Goal: Transaction & Acquisition: Purchase product/service

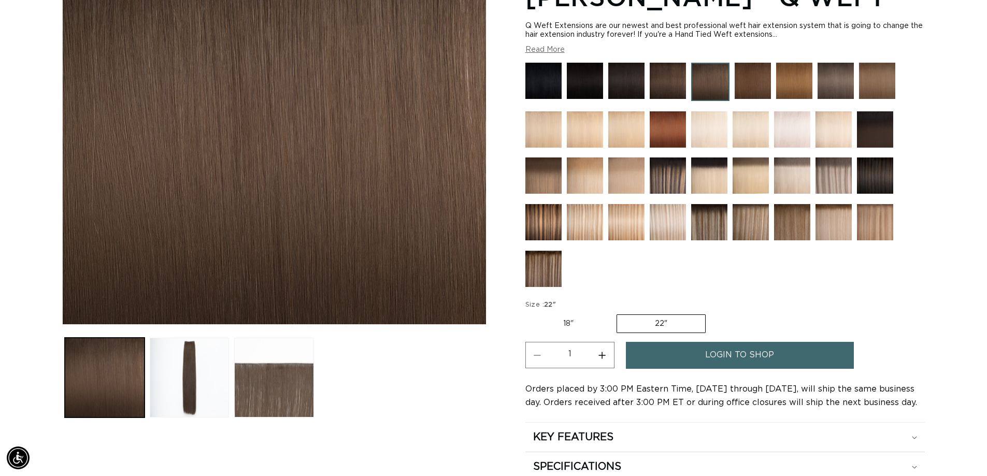
scroll to position [0, 913]
click at [673, 323] on label "22" Variant sold out or unavailable" at bounding box center [660, 323] width 89 height 19
click at [617, 313] on input "22" Variant sold out or unavailable" at bounding box center [616, 312] width 1 height 1
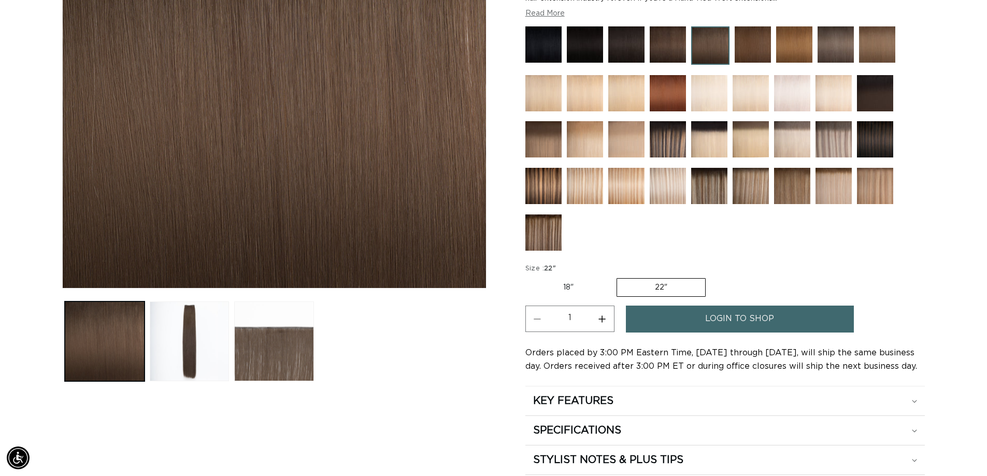
scroll to position [259, 0]
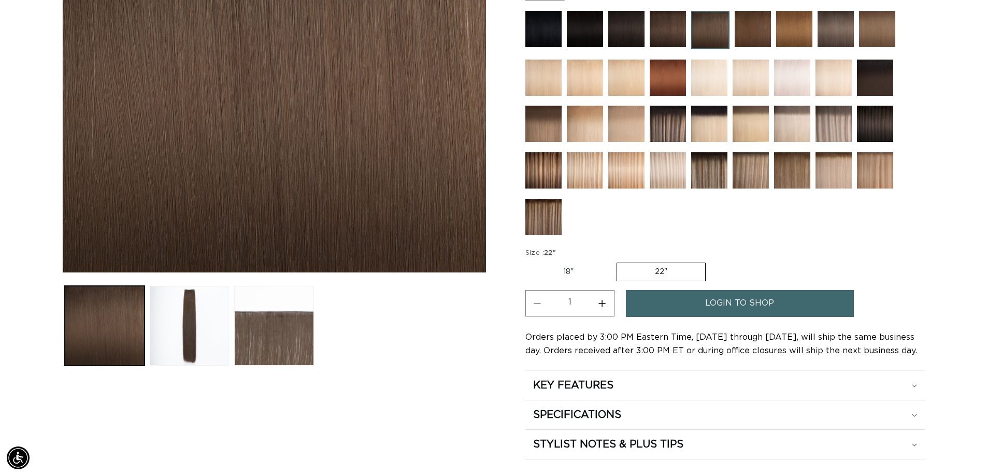
click at [712, 317] on div "login to shop" at bounding box center [758, 306] width 265 height 33
click at [715, 302] on span "login to shop" at bounding box center [739, 303] width 69 height 26
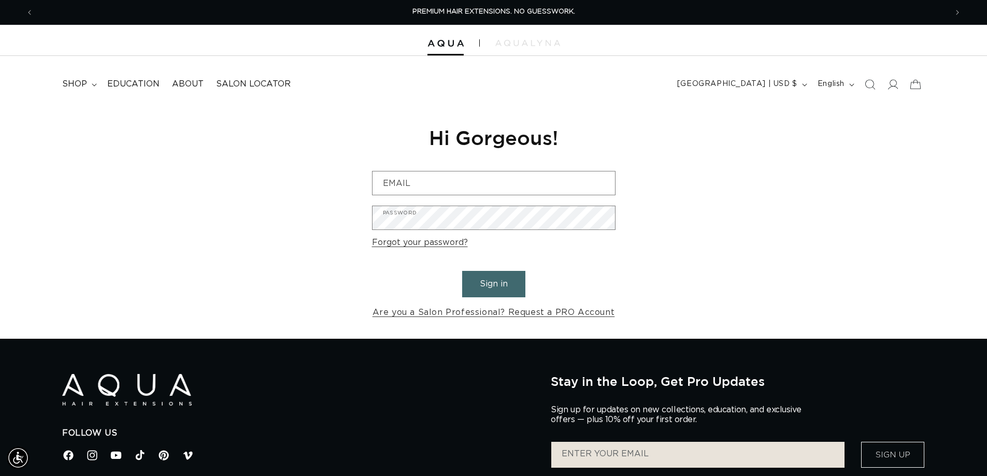
scroll to position [0, 1826]
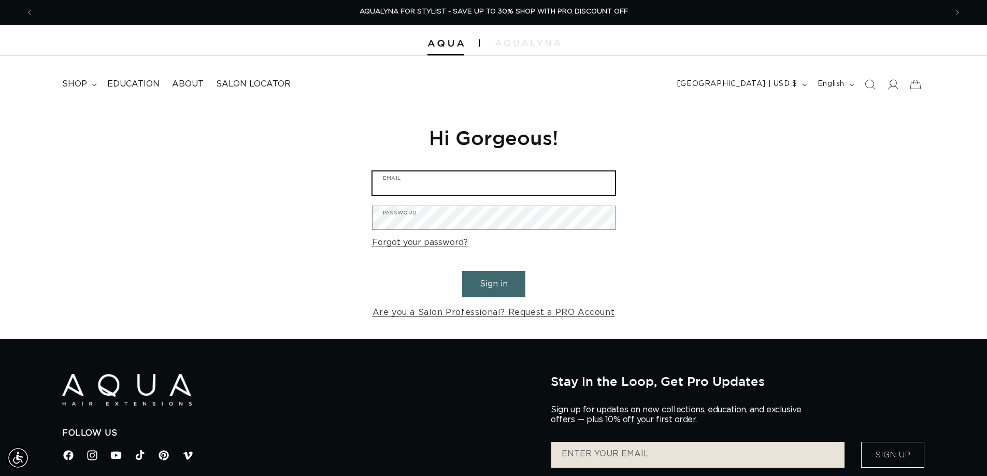
click at [473, 182] on input "Email" at bounding box center [493, 182] width 242 height 23
type input "[PERSON_NAME][EMAIL_ADDRESS][DOMAIN_NAME]"
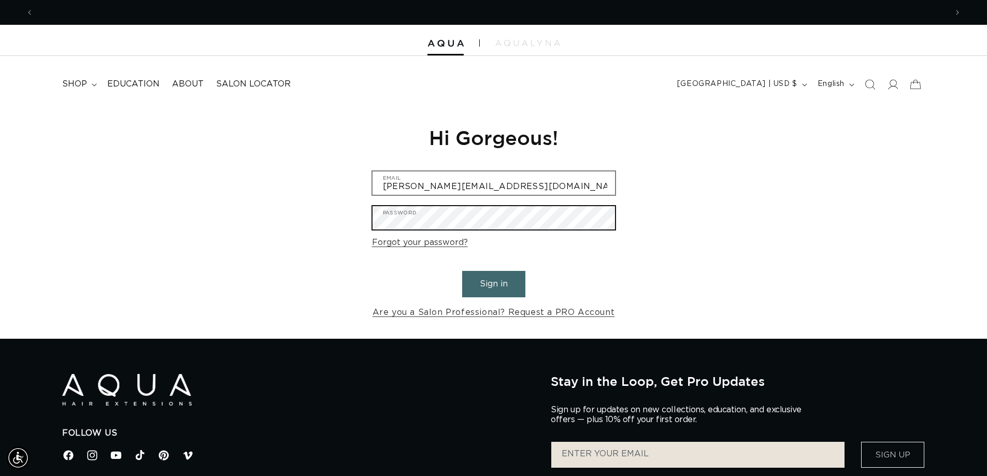
scroll to position [0, 913]
click at [462, 271] on button "Sign in" at bounding box center [493, 284] width 63 height 26
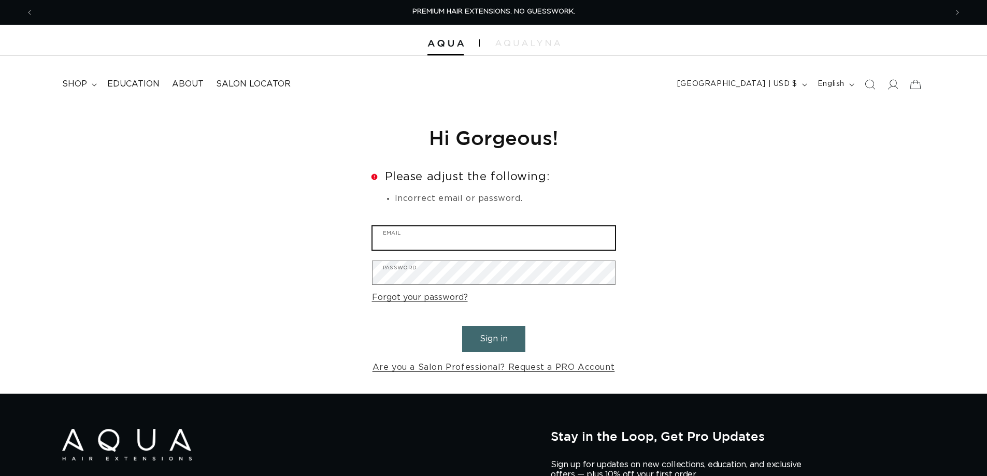
click at [436, 246] on input "Email" at bounding box center [493, 237] width 242 height 23
type input "[PERSON_NAME][EMAIL_ADDRESS][DOMAIN_NAME]"
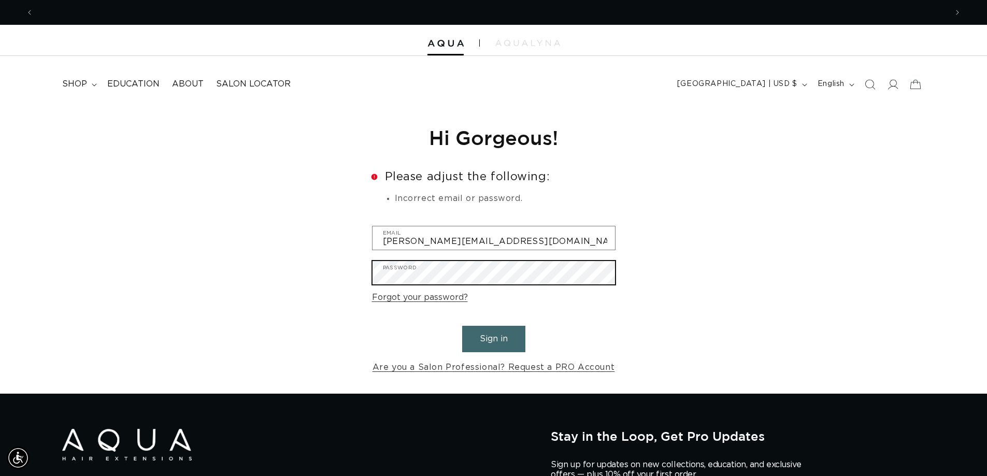
scroll to position [0, 1826]
click at [462, 326] on button "Sign in" at bounding box center [493, 339] width 63 height 26
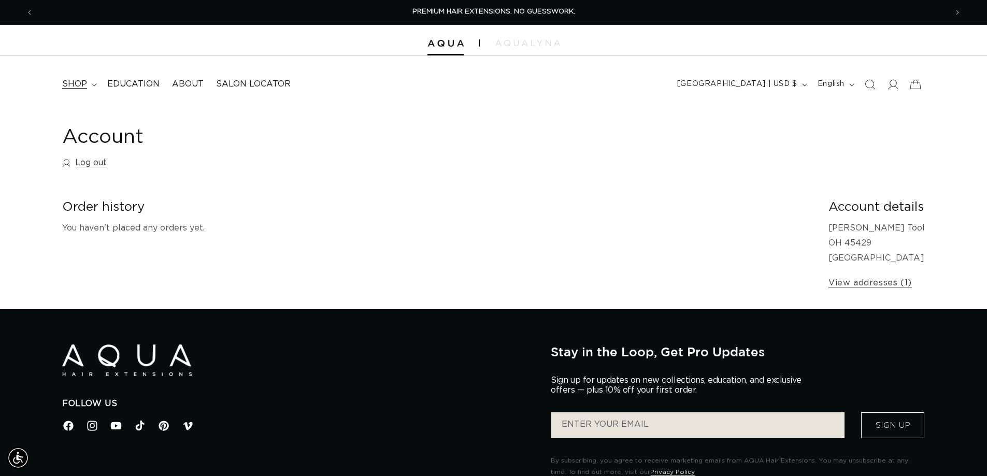
click at [73, 80] on span "shop" at bounding box center [74, 84] width 25 height 11
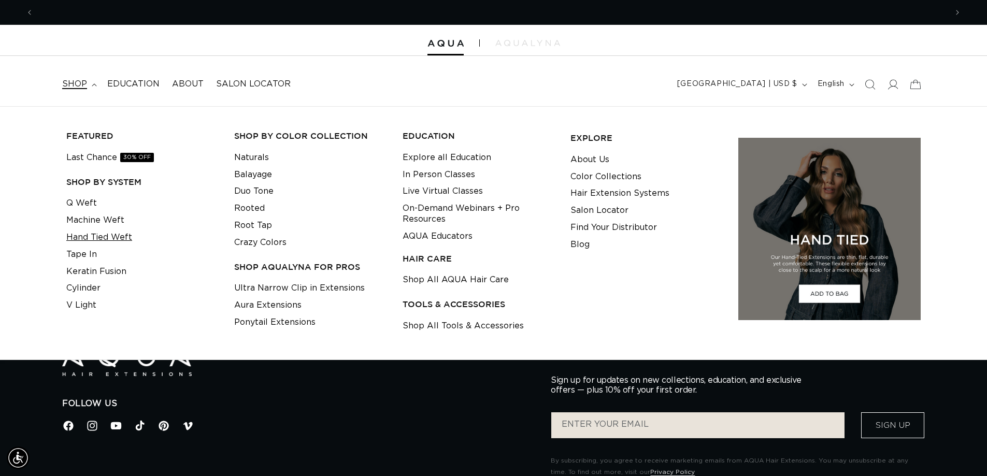
scroll to position [0, 1826]
click at [108, 236] on link "Hand Tied Weft" at bounding box center [99, 237] width 66 height 17
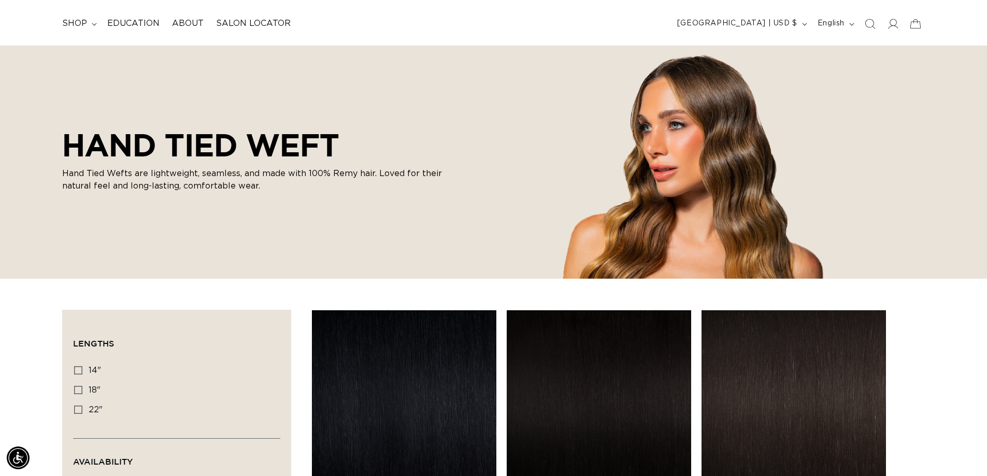
scroll to position [155, 0]
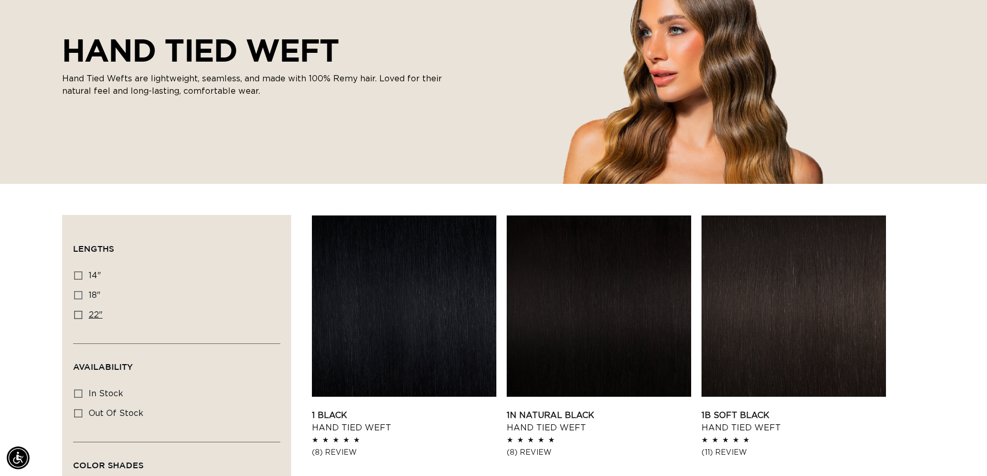
click at [81, 316] on label "22" 22" (30 products)" at bounding box center [173, 316] width 199 height 20
click at [81, 316] on input "22" 22" (30 products)" at bounding box center [78, 315] width 8 height 8
checkbox input "true"
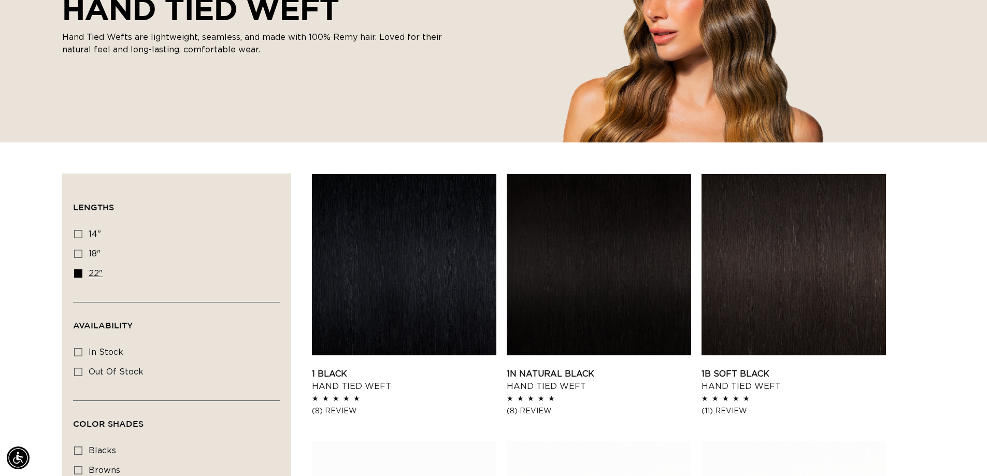
scroll to position [311, 0]
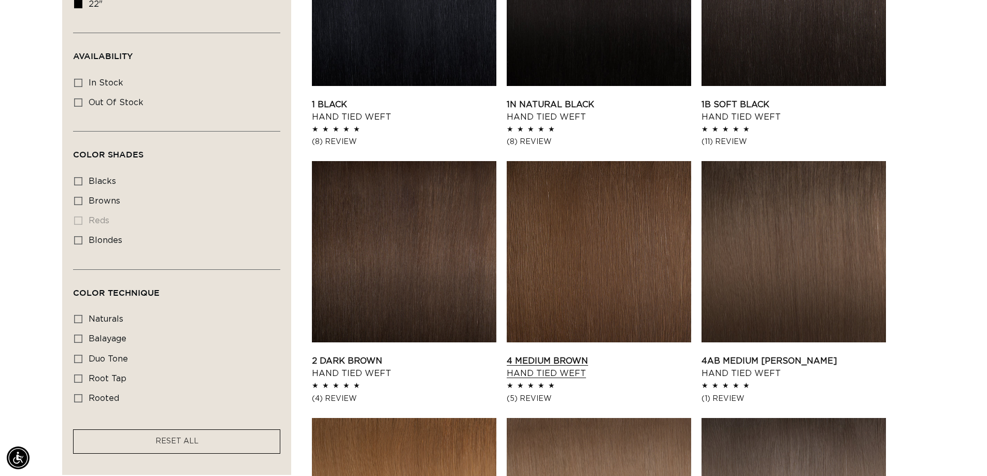
click at [610, 355] on link "4 Medium Brown Hand Tied Weft" at bounding box center [598, 367] width 184 height 25
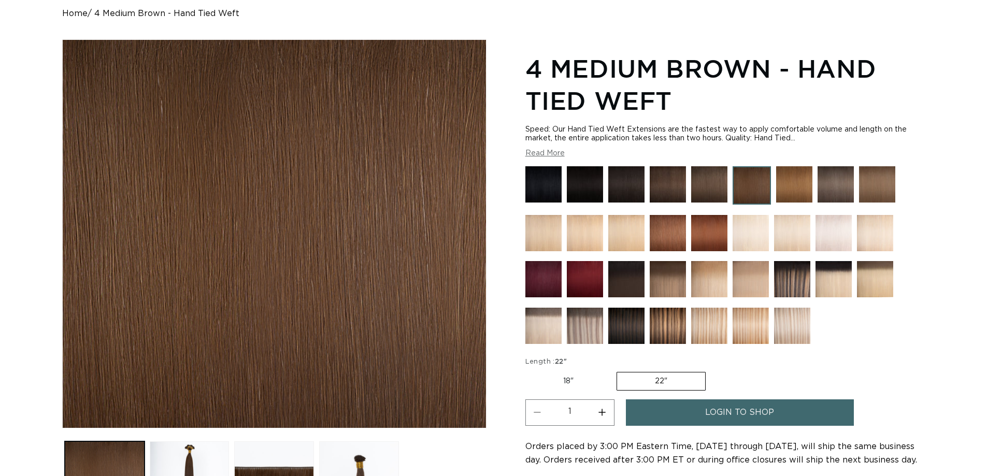
scroll to position [104, 0]
click at [633, 380] on label "22" Variant sold out or unavailable" at bounding box center [660, 381] width 89 height 19
click at [617, 370] on input "22" Variant sold out or unavailable" at bounding box center [616, 370] width 1 height 1
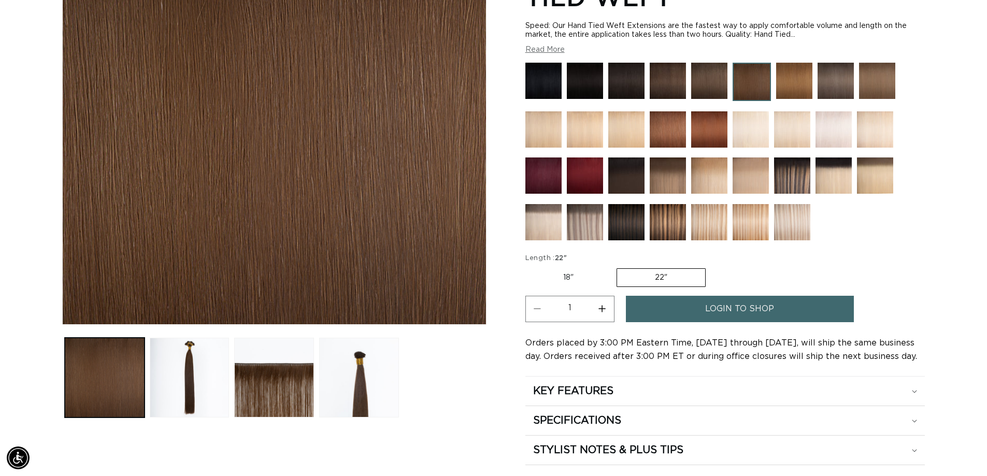
scroll to position [0, 913]
click at [675, 307] on link "login to shop" at bounding box center [740, 309] width 228 height 26
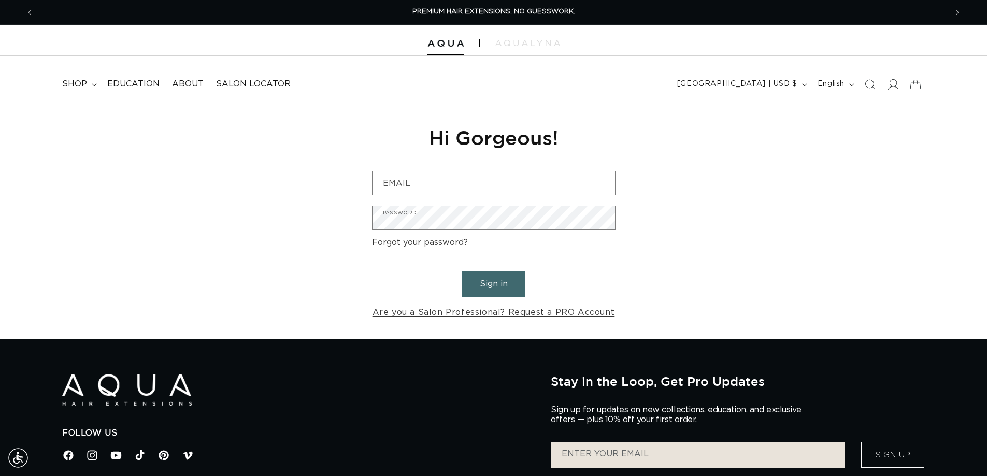
click at [894, 83] on icon at bounding box center [892, 84] width 11 height 11
click at [398, 180] on input "Email" at bounding box center [493, 182] width 242 height 23
type input "[PERSON_NAME][EMAIL_ADDRESS][DOMAIN_NAME]"
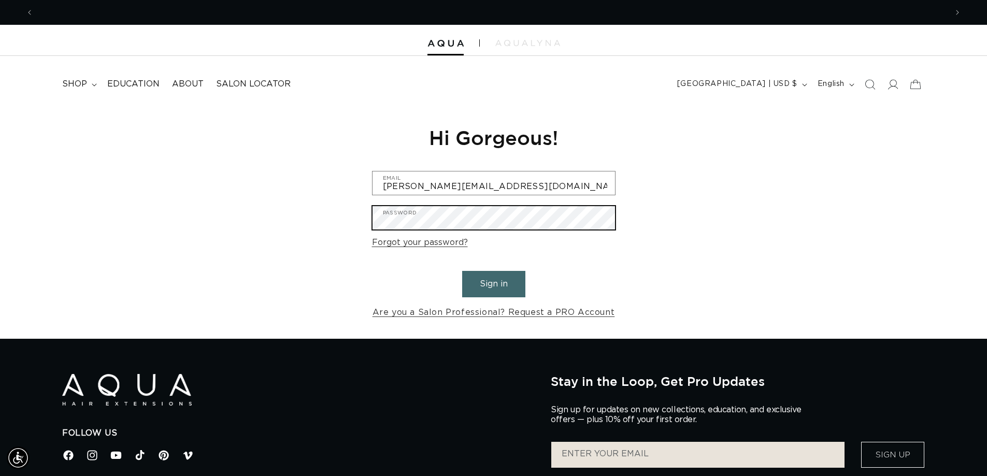
scroll to position [0, 913]
click at [462, 271] on button "Sign in" at bounding box center [493, 284] width 63 height 26
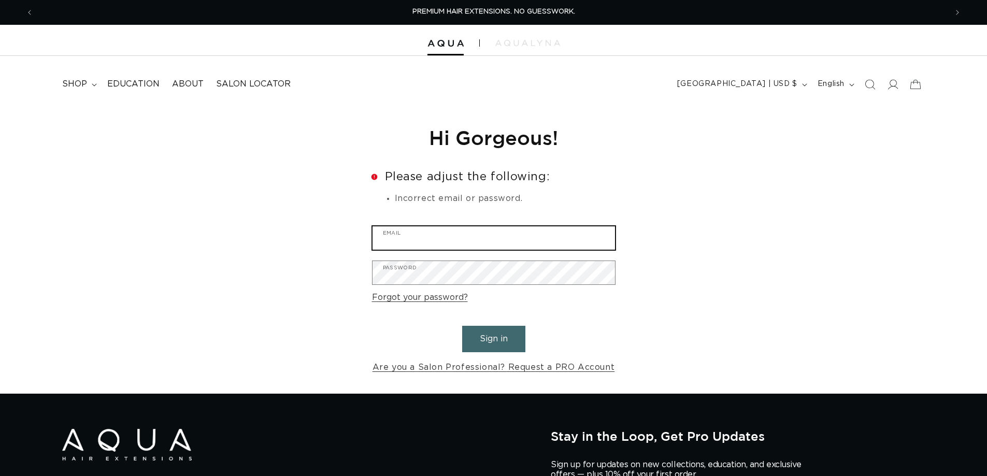
click at [448, 235] on input "Email" at bounding box center [493, 237] width 242 height 23
type input "cydney@michaelssalon.com"
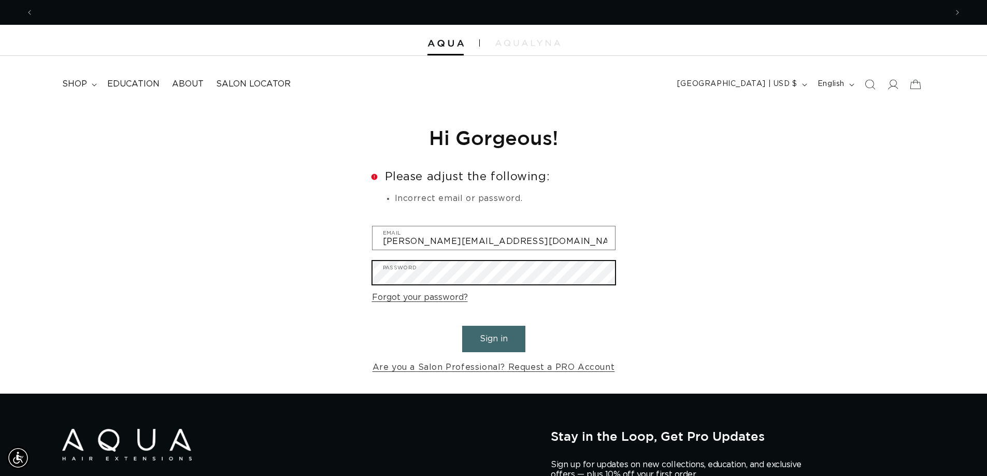
scroll to position [0, 913]
click at [462, 326] on button "Sign in" at bounding box center [493, 339] width 63 height 26
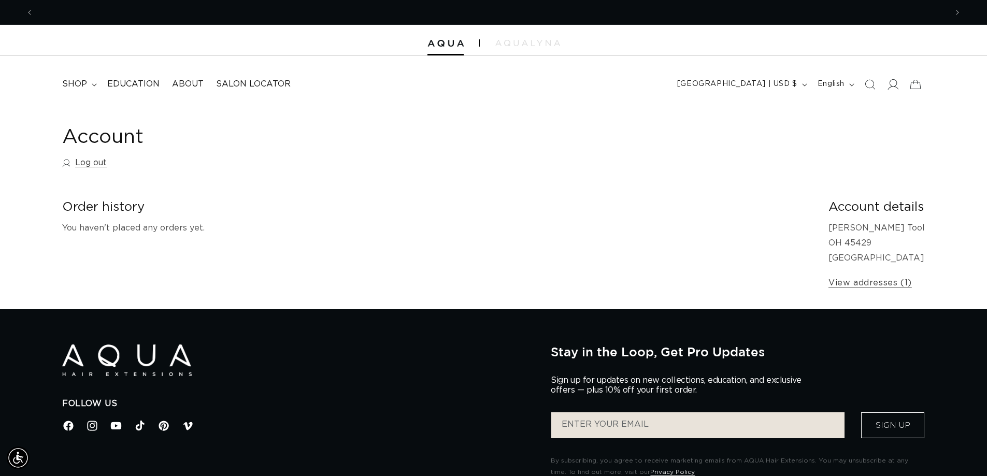
scroll to position [0, 913]
click at [891, 86] on icon at bounding box center [893, 84] width 11 height 10
click at [40, 86] on header "FEATURED Last Chance SHOP BY SYSTEM Q Weft Hand Tied Weft Machine Weft Tape In …" at bounding box center [493, 81] width 987 height 50
click at [65, 85] on span "shop" at bounding box center [74, 84] width 25 height 11
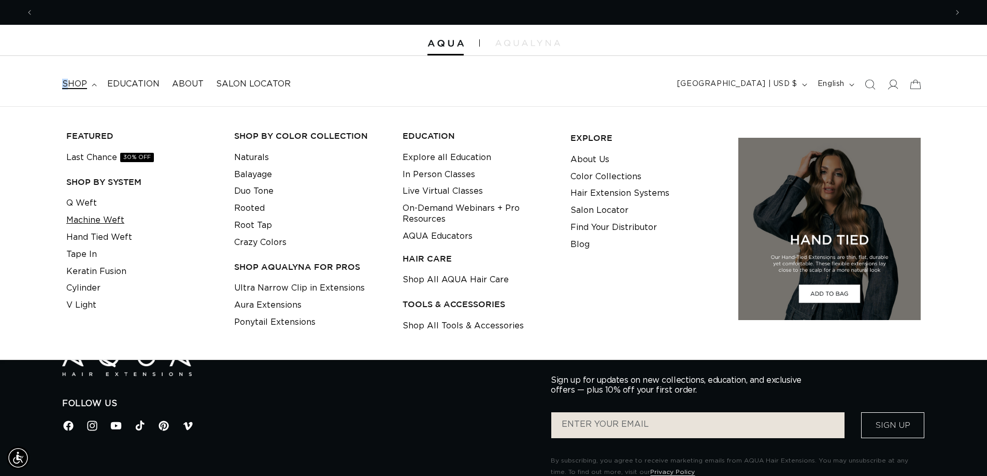
scroll to position [0, 913]
click at [96, 234] on link "Hand Tied Weft" at bounding box center [99, 237] width 66 height 17
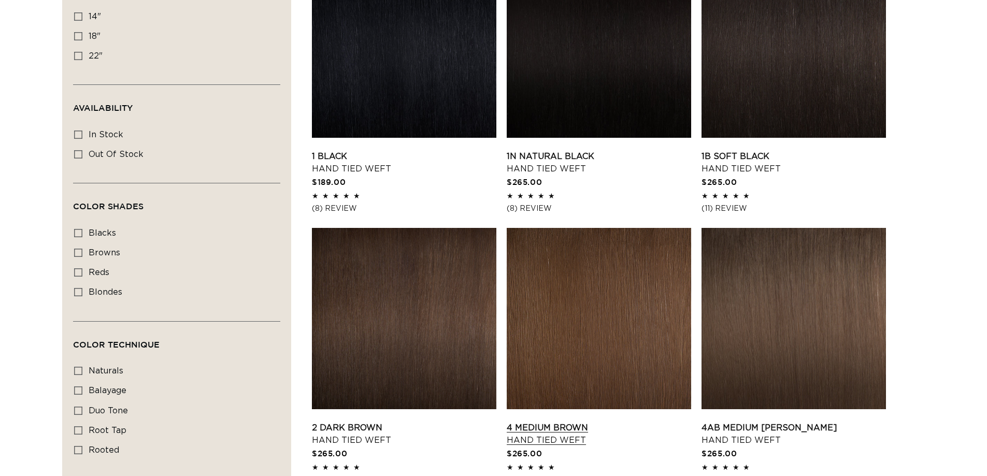
click at [567, 422] on link "4 Medium Brown Hand Tied Weft" at bounding box center [598, 434] width 184 height 25
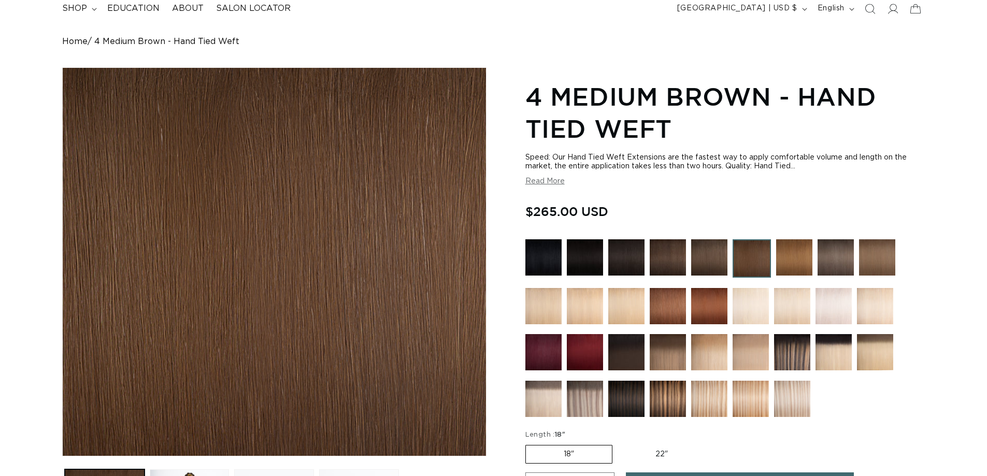
scroll to position [207, 0]
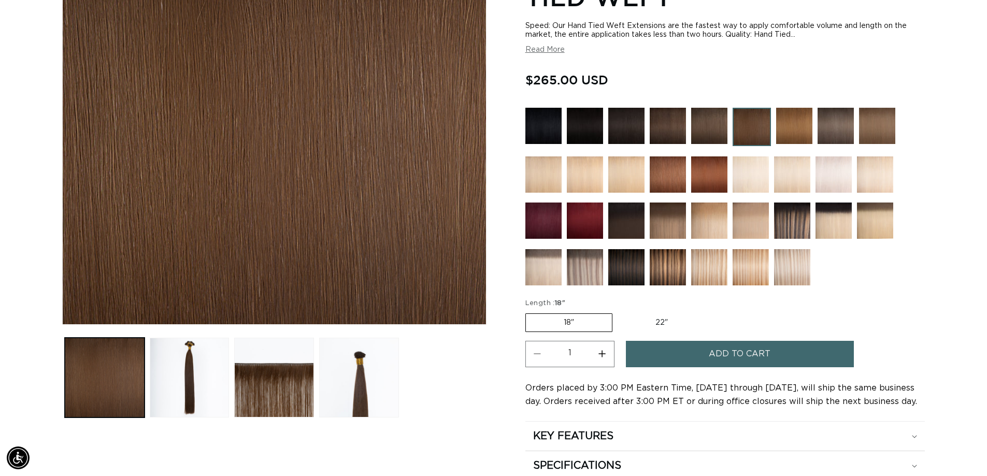
click at [653, 316] on label "22" Variant sold out or unavailable" at bounding box center [661, 323] width 88 height 18
click at [618, 312] on input "22" Variant sold out or unavailable" at bounding box center [617, 311] width 1 height 1
radio input "true"
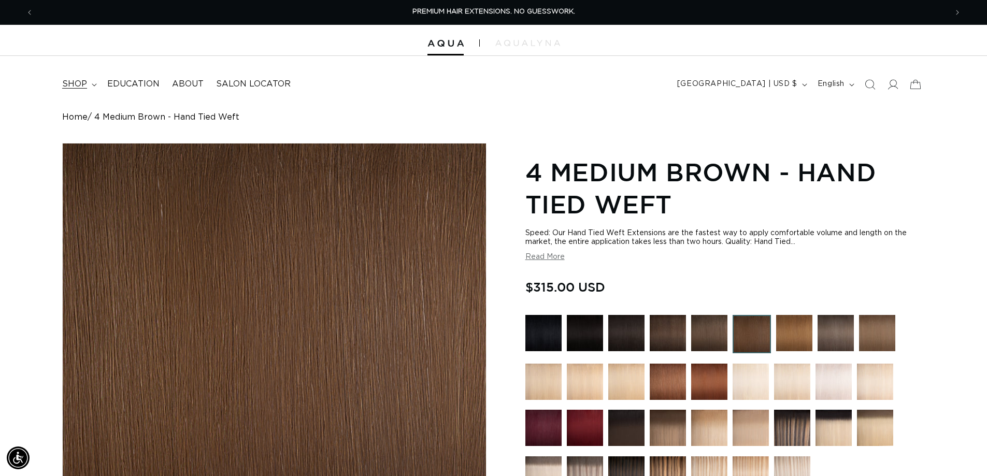
click at [82, 82] on span "shop" at bounding box center [74, 84] width 25 height 11
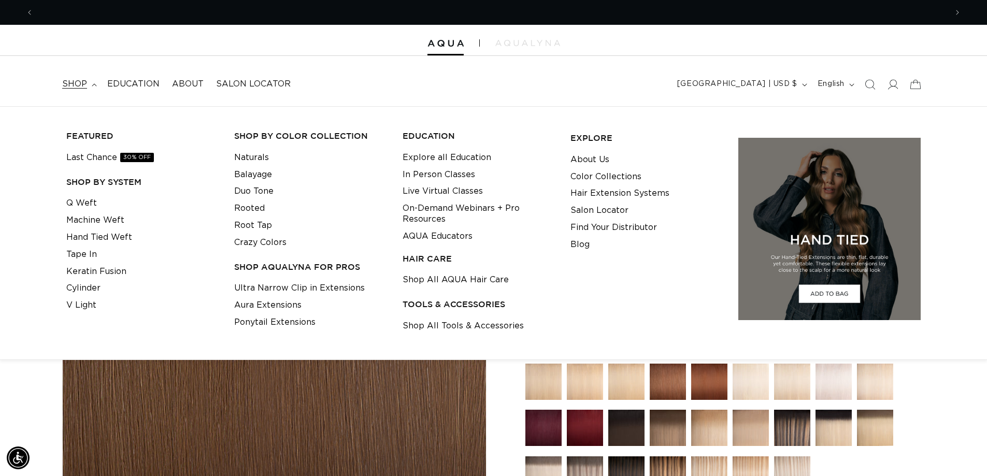
scroll to position [0, 913]
click at [80, 219] on link "Machine Weft" at bounding box center [95, 220] width 58 height 17
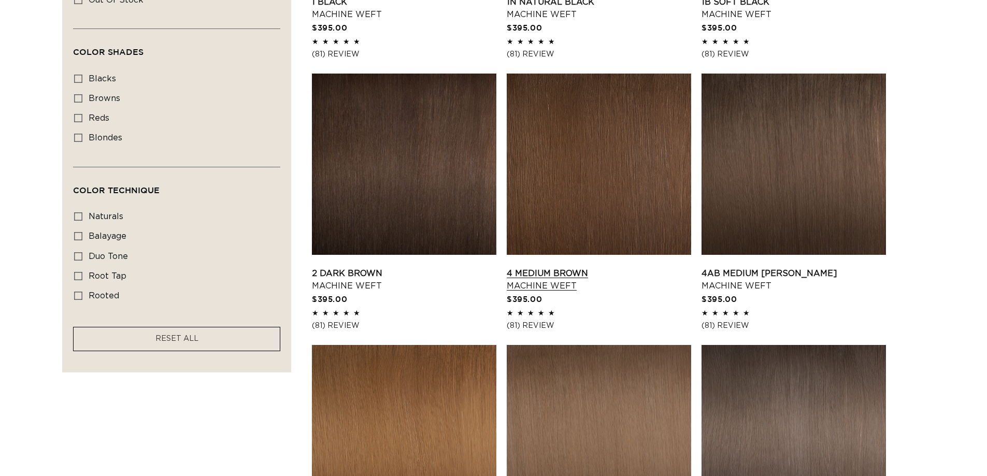
scroll to position [570, 0]
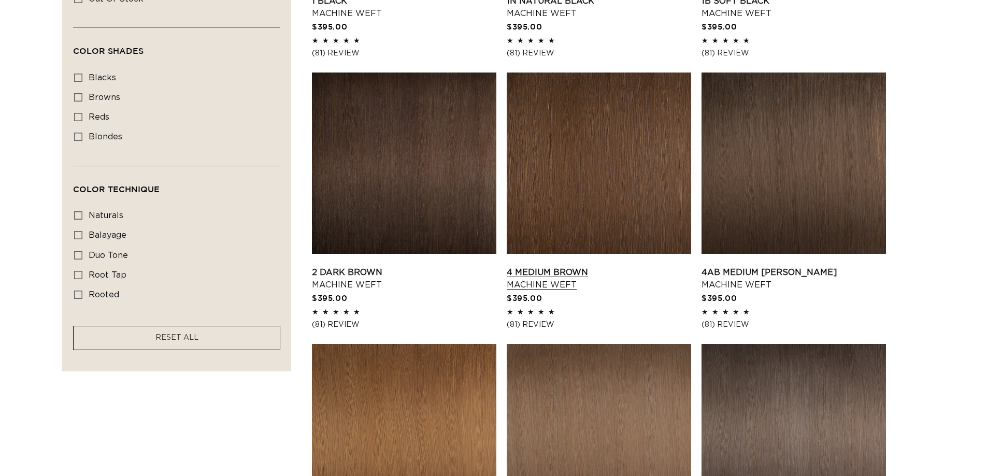
click at [594, 266] on link "4 Medium Brown Machine Weft" at bounding box center [598, 278] width 184 height 25
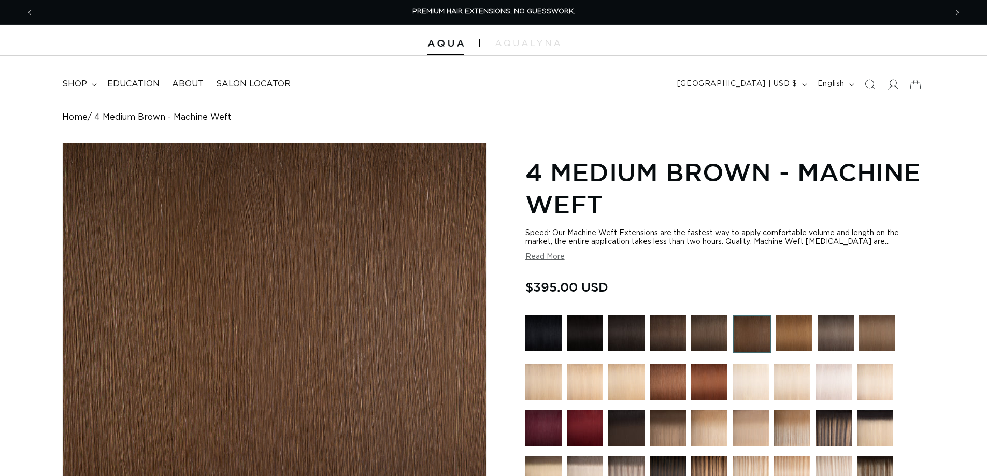
radio input "true"
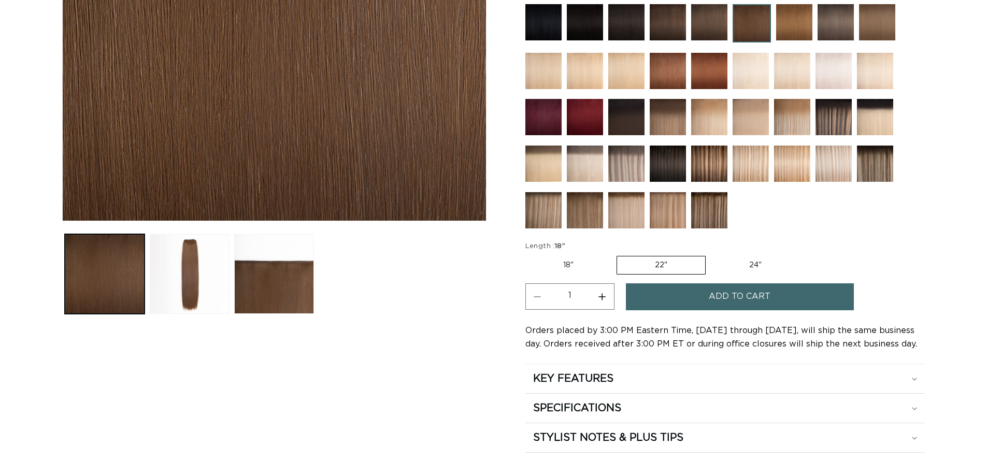
scroll to position [311, 0]
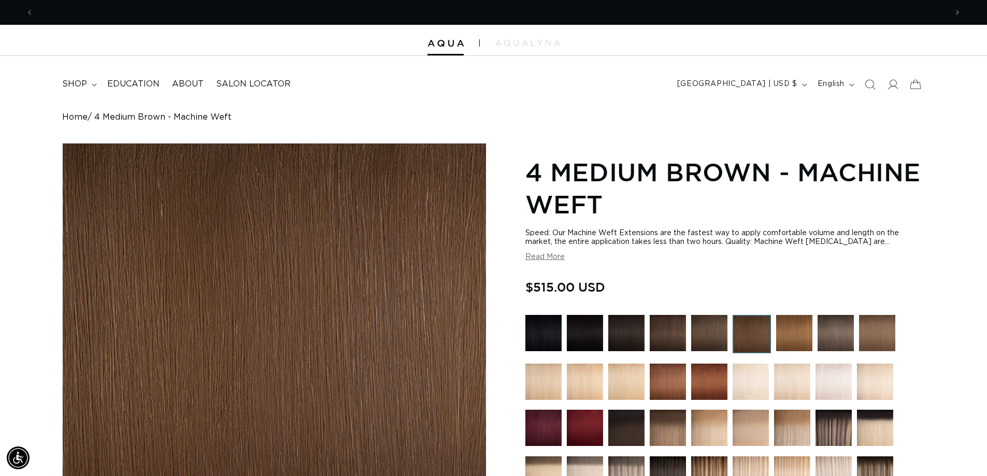
scroll to position [0, 913]
click at [458, 41] on img at bounding box center [445, 43] width 36 height 7
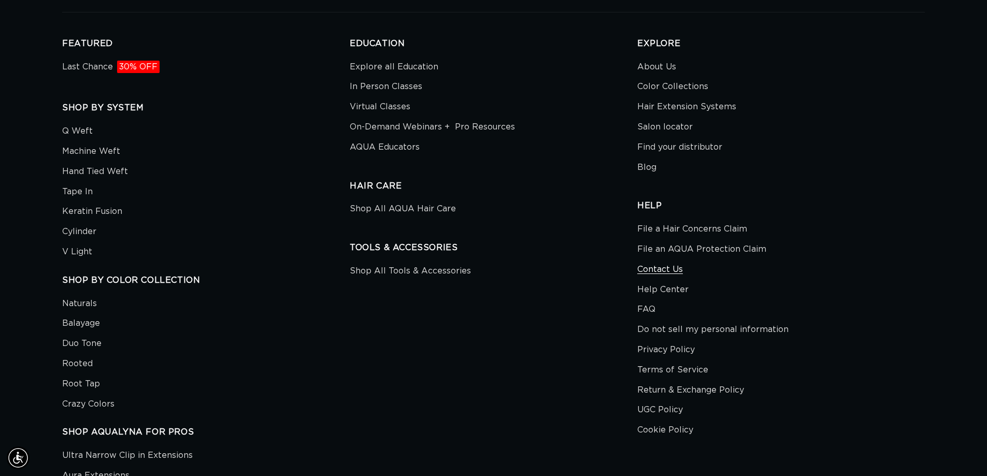
click at [673, 272] on link "Contact Us" at bounding box center [660, 269] width 46 height 20
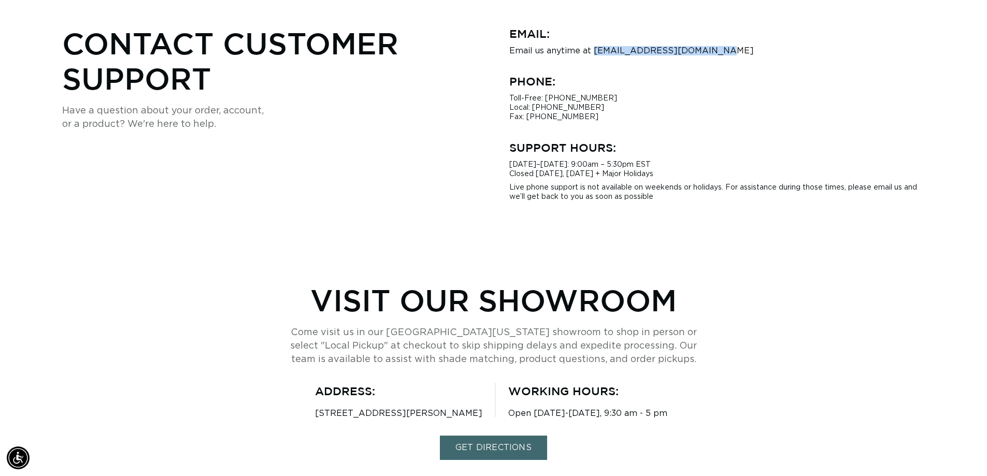
drag, startPoint x: 702, startPoint y: 52, endPoint x: 592, endPoint y: 54, distance: 109.8
click at [592, 54] on p "Email us anytime at [EMAIL_ADDRESS][DOMAIN_NAME]" at bounding box center [717, 50] width 416 height 9
copy p "[EMAIL_ADDRESS][DOMAIN_NAME]"
